Goal: Task Accomplishment & Management: Complete application form

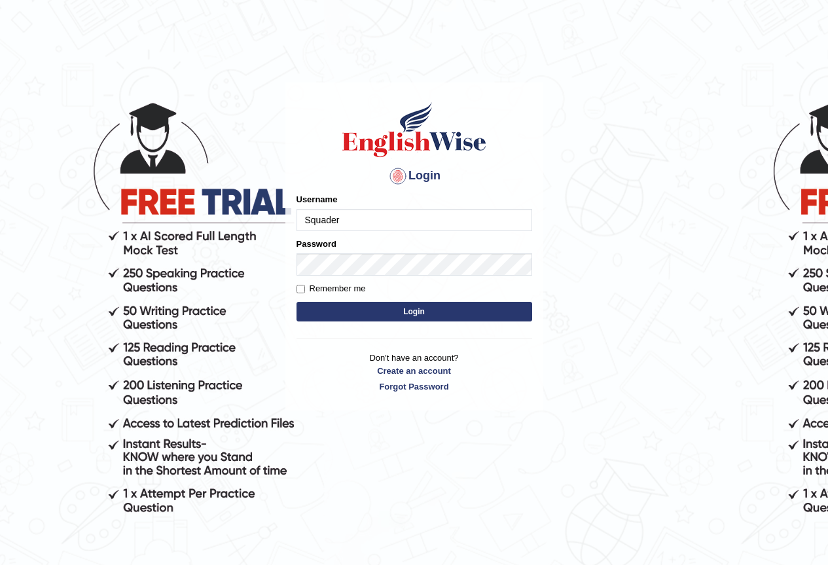
type input "Squader"
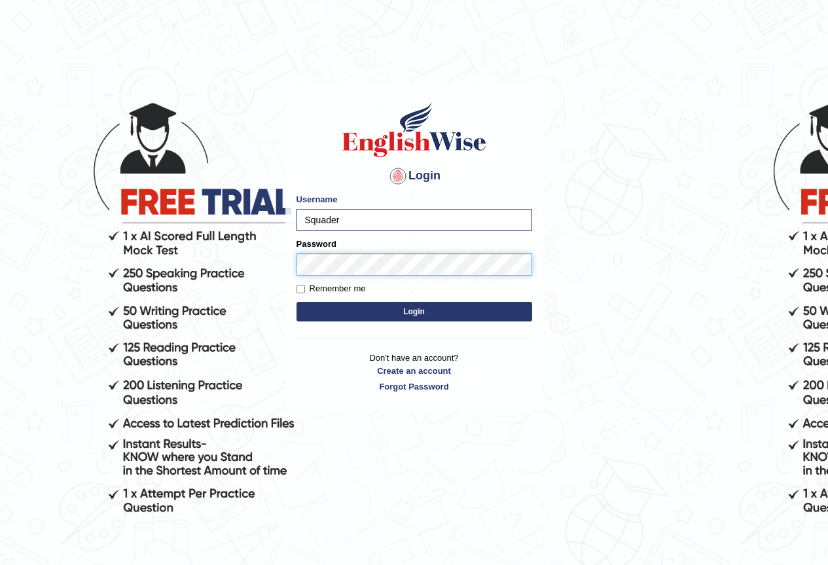
click at [296, 302] on button "Login" at bounding box center [414, 312] width 236 height 20
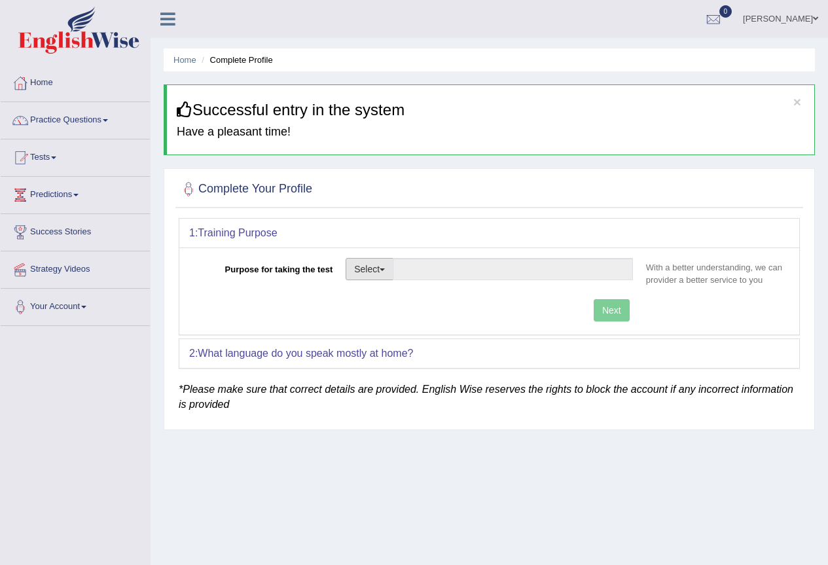
click at [369, 272] on button "Select" at bounding box center [370, 269] width 48 height 22
click at [420, 310] on link "Permanent Residency" at bounding box center [404, 314] width 117 height 17
type input "Permanent Residency"
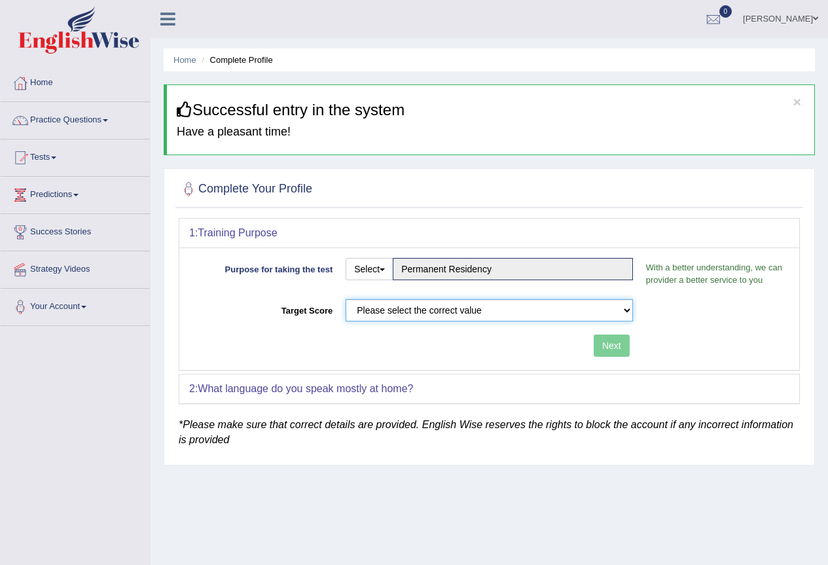
click at [376, 310] on select "Please select the correct value 50 (6 bands) 58 (6.5 bands) 65 (7 bands) 79 (8 …" at bounding box center [489, 310] width 287 height 22
select select "79"
click at [346, 299] on select "Please select the correct value 50 (6 bands) 58 (6.5 bands) 65 (7 bands) 79 (8 …" at bounding box center [489, 310] width 287 height 22
click at [676, 348] on div "Purpose for taking the test Select Student Visa Permanent Residency Nursing Oth…" at bounding box center [489, 308] width 620 height 122
click at [627, 338] on button "Next" at bounding box center [612, 345] width 36 height 22
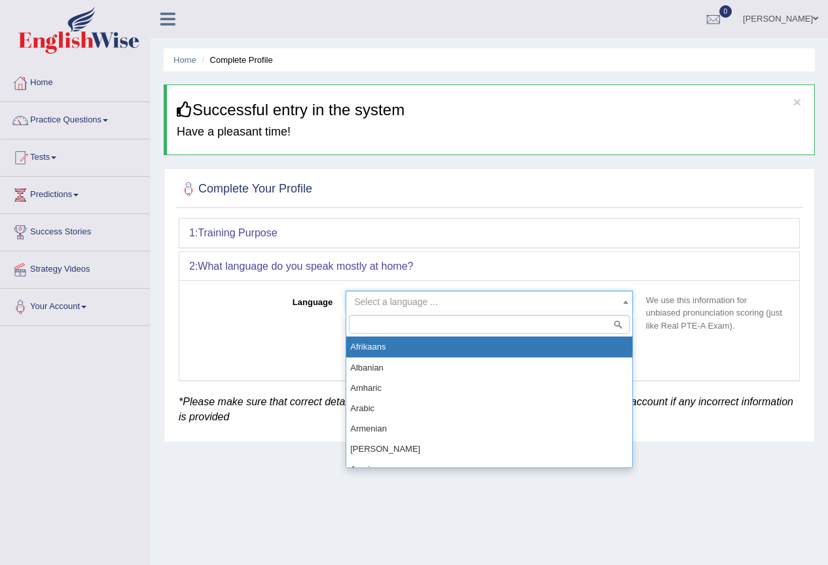
click at [411, 303] on span "Select a language ..." at bounding box center [396, 301] width 84 height 10
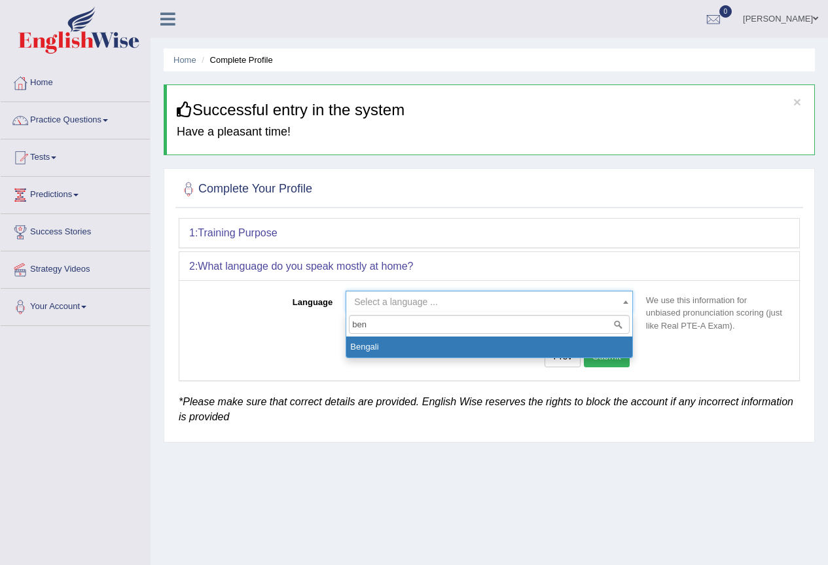
type input "ben"
select select "Bengali"
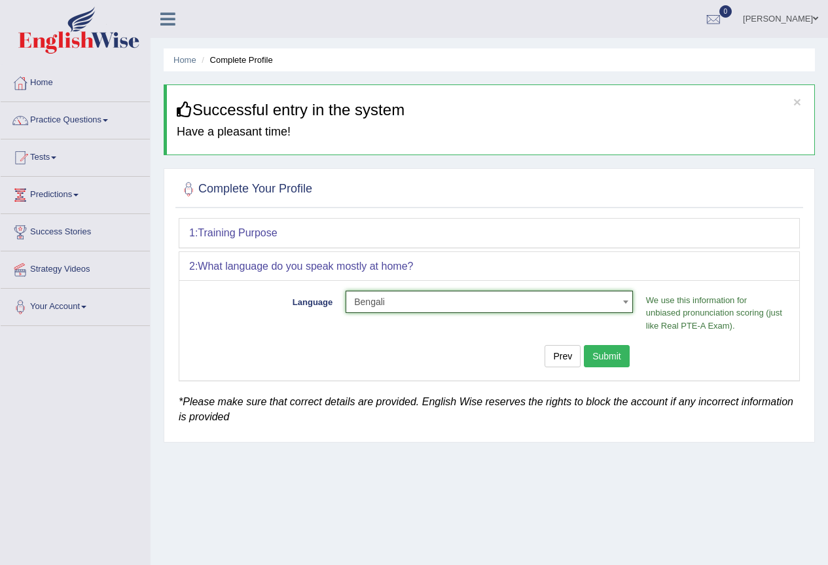
click at [604, 351] on button "Submit" at bounding box center [607, 356] width 46 height 22
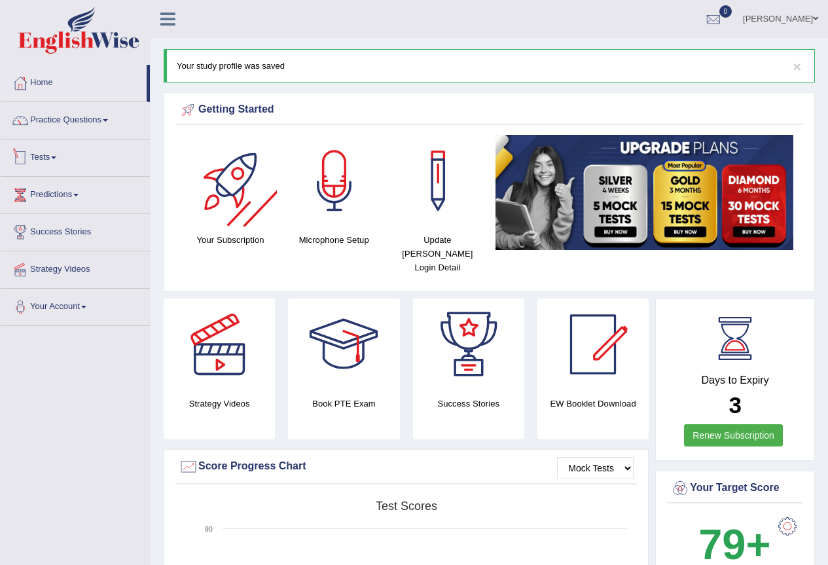
click at [72, 155] on link "Tests" at bounding box center [75, 155] width 149 height 33
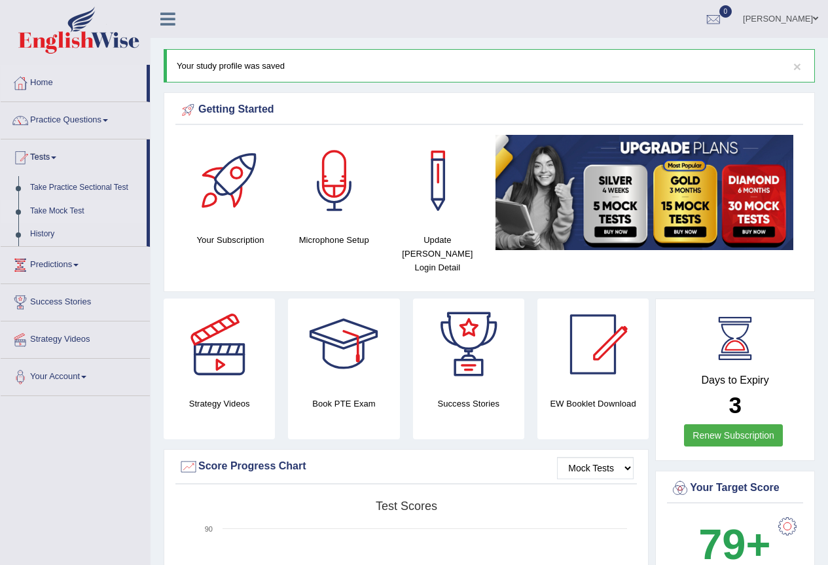
click at [71, 209] on link "Take Mock Test" at bounding box center [85, 212] width 122 height 24
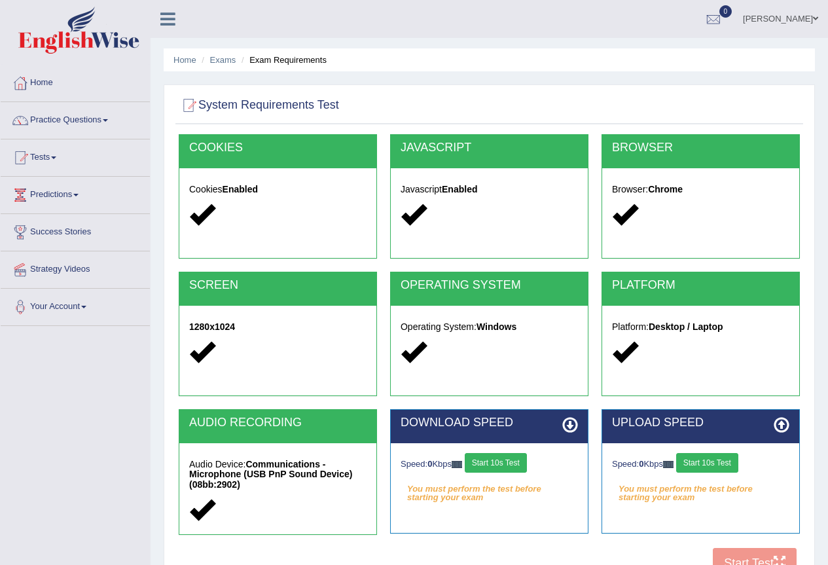
click at [513, 459] on button "Start 10s Test" at bounding box center [496, 463] width 62 height 20
click at [510, 461] on button "Start 10s Test" at bounding box center [509, 463] width 62 height 20
click at [689, 463] on button "Start 10s Test" at bounding box center [707, 463] width 62 height 20
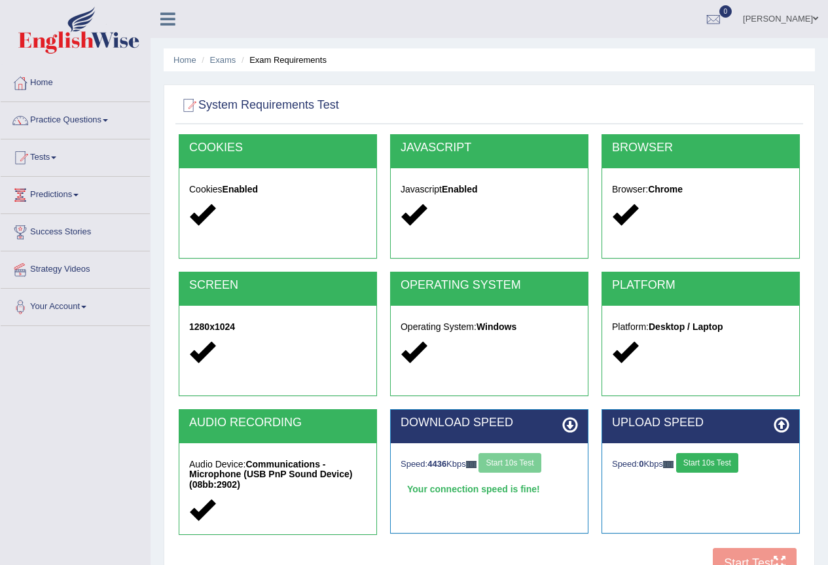
click at [674, 463] on img at bounding box center [668, 464] width 10 height 7
click at [711, 463] on button "Start 10s Test" at bounding box center [726, 463] width 62 height 20
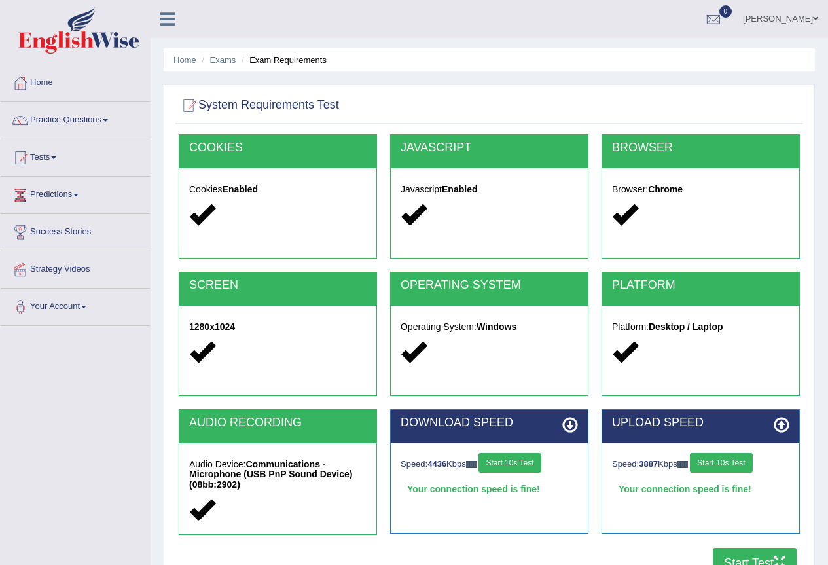
scroll to position [65, 0]
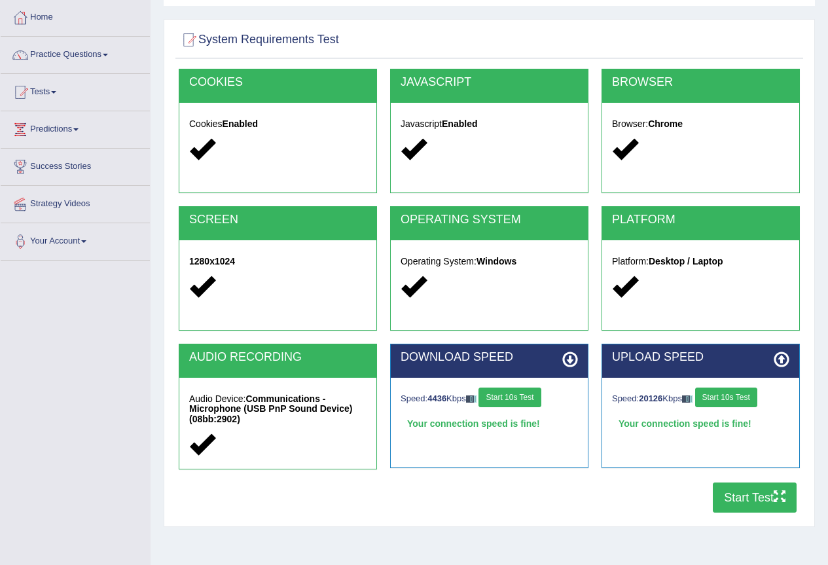
click at [751, 499] on button "Start Test" at bounding box center [755, 497] width 84 height 30
